Goal: Find specific page/section: Find specific page/section

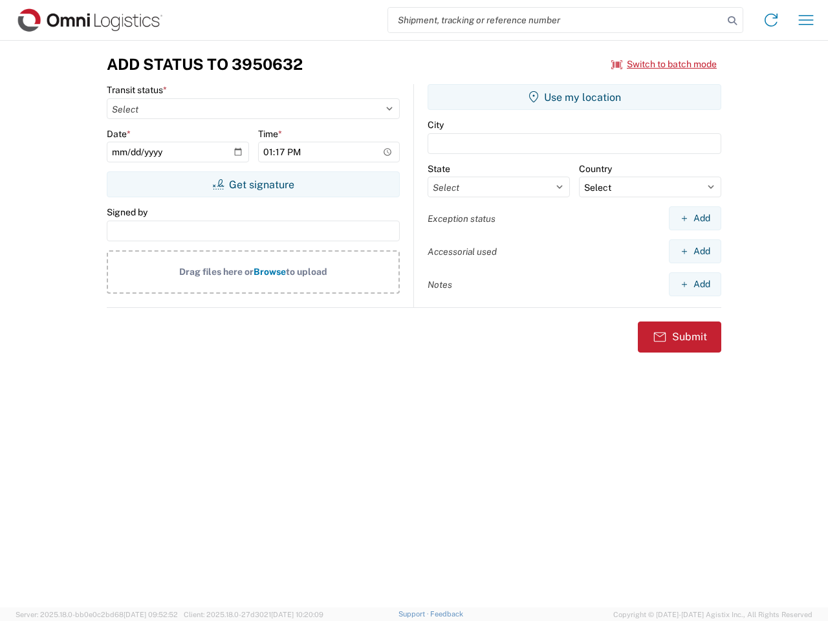
click at [556, 20] on input "search" at bounding box center [555, 20] width 335 height 25
click at [732, 21] on icon at bounding box center [732, 21] width 18 height 18
click at [771, 20] on icon at bounding box center [771, 20] width 21 height 21
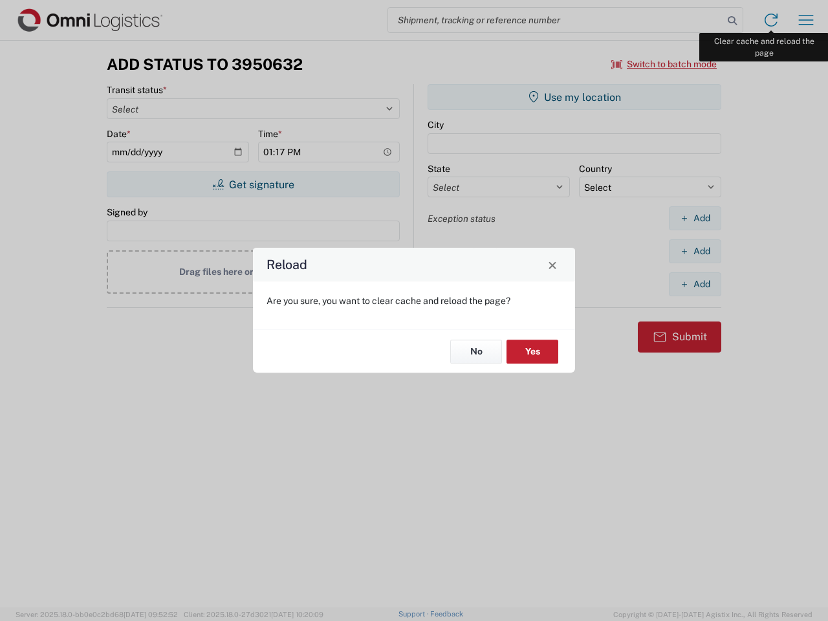
click at [806, 20] on div "Reload Are you sure, you want to clear cache and reload the page? No Yes" at bounding box center [414, 310] width 828 height 621
click at [665, 64] on div "Reload Are you sure, you want to clear cache and reload the page? No Yes" at bounding box center [414, 310] width 828 height 621
click at [253, 184] on div "Reload Are you sure, you want to clear cache and reload the page? No Yes" at bounding box center [414, 310] width 828 height 621
click at [575, 97] on div "Reload Are you sure, you want to clear cache and reload the page? No Yes" at bounding box center [414, 310] width 828 height 621
click at [695, 218] on div "Reload Are you sure, you want to clear cache and reload the page? No Yes" at bounding box center [414, 310] width 828 height 621
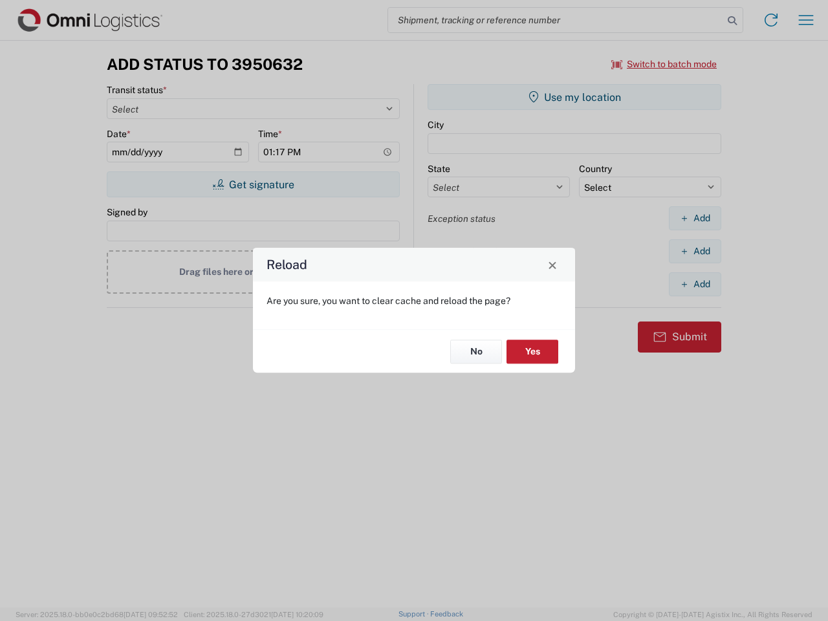
click at [695, 251] on div "Reload Are you sure, you want to clear cache and reload the page? No Yes" at bounding box center [414, 310] width 828 height 621
click at [695, 284] on div "Reload Are you sure, you want to clear cache and reload the page? No Yes" at bounding box center [414, 310] width 828 height 621
